Goal: Communication & Community: Answer question/provide support

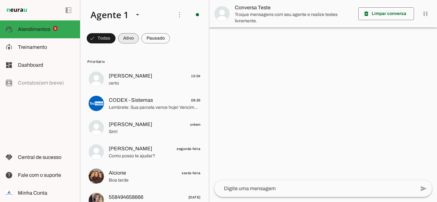
click at [115, 43] on span at bounding box center [101, 38] width 29 height 15
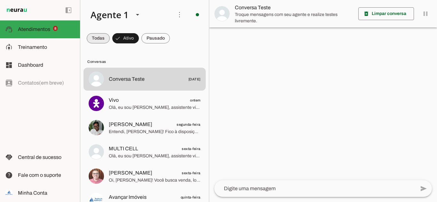
click at [92, 31] on span at bounding box center [98, 38] width 23 height 15
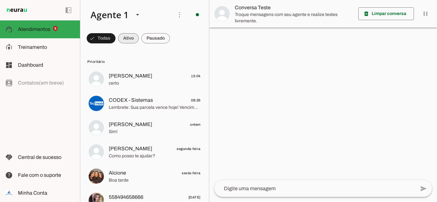
click at [115, 40] on span at bounding box center [101, 38] width 29 height 15
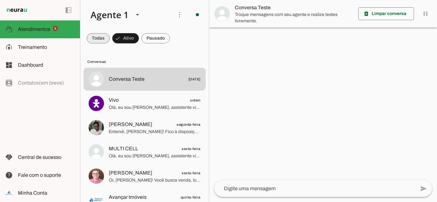
click at [96, 39] on span at bounding box center [98, 38] width 23 height 15
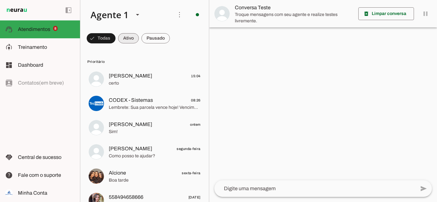
click at [115, 36] on span at bounding box center [101, 38] width 29 height 15
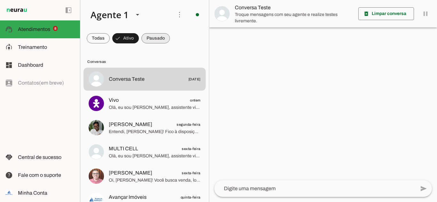
click at [110, 40] on span at bounding box center [98, 38] width 23 height 15
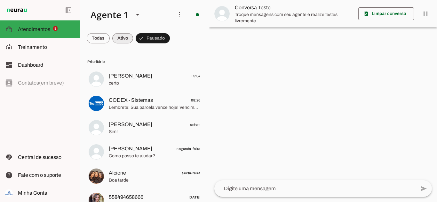
click at [110, 37] on span at bounding box center [98, 38] width 23 height 15
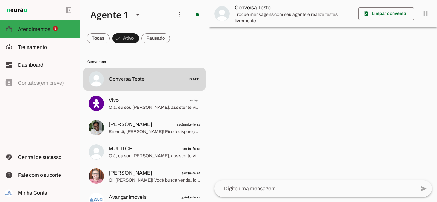
click at [163, 29] on md-chip-set at bounding box center [144, 38] width 129 height 18
click at [110, 40] on span at bounding box center [98, 38] width 23 height 15
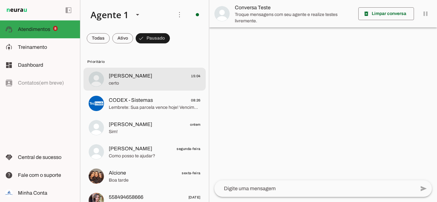
click at [149, 79] on span "[PERSON_NAME] 15:04" at bounding box center [155, 76] width 92 height 8
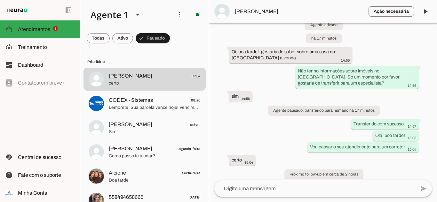
scroll to position [22, 0]
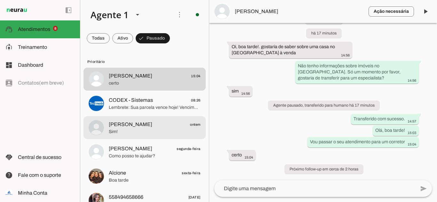
click at [127, 128] on span "[PERSON_NAME]" at bounding box center [130, 125] width 43 height 8
